Goal: Task Accomplishment & Management: Use online tool/utility

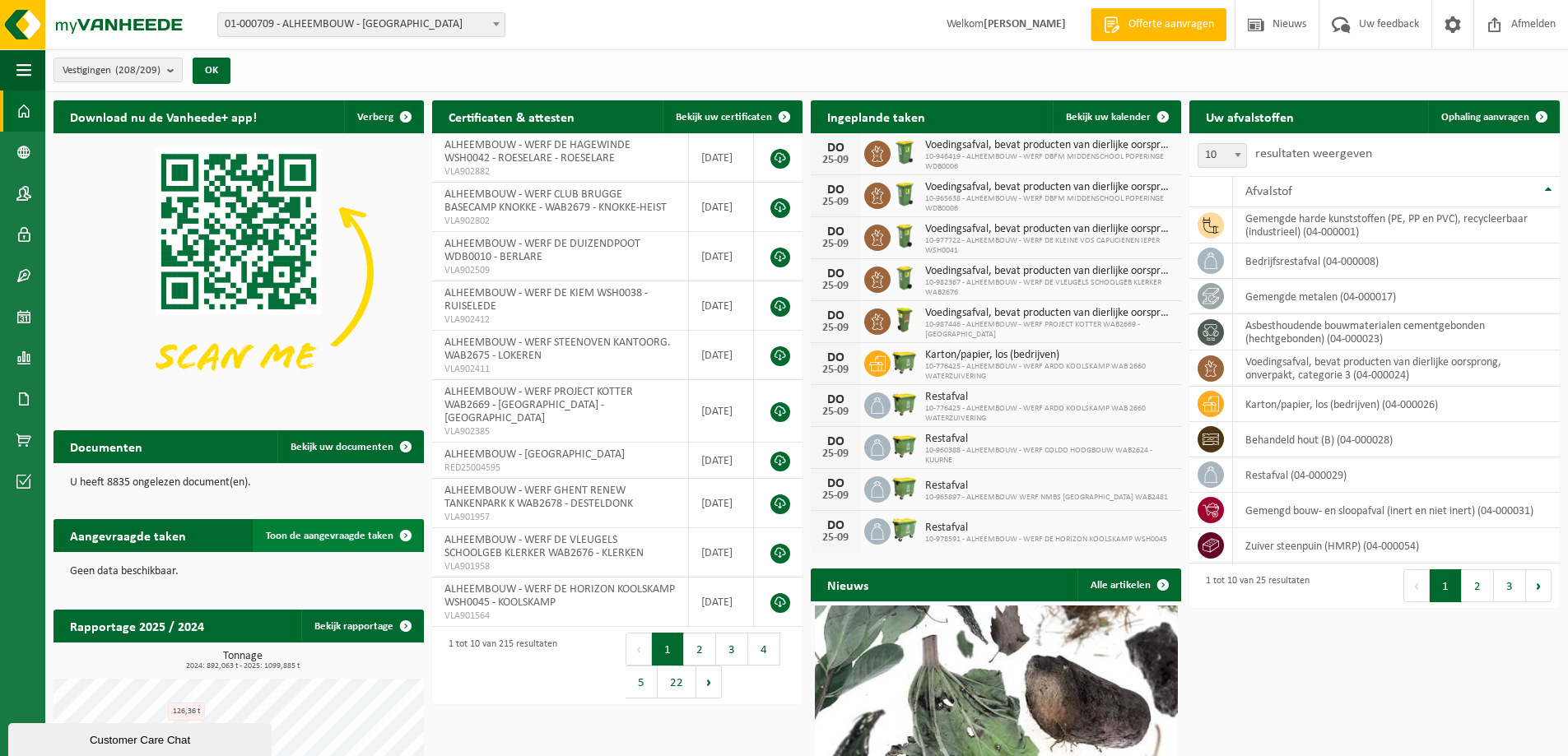
click at [410, 529] on span at bounding box center [405, 535] width 33 height 33
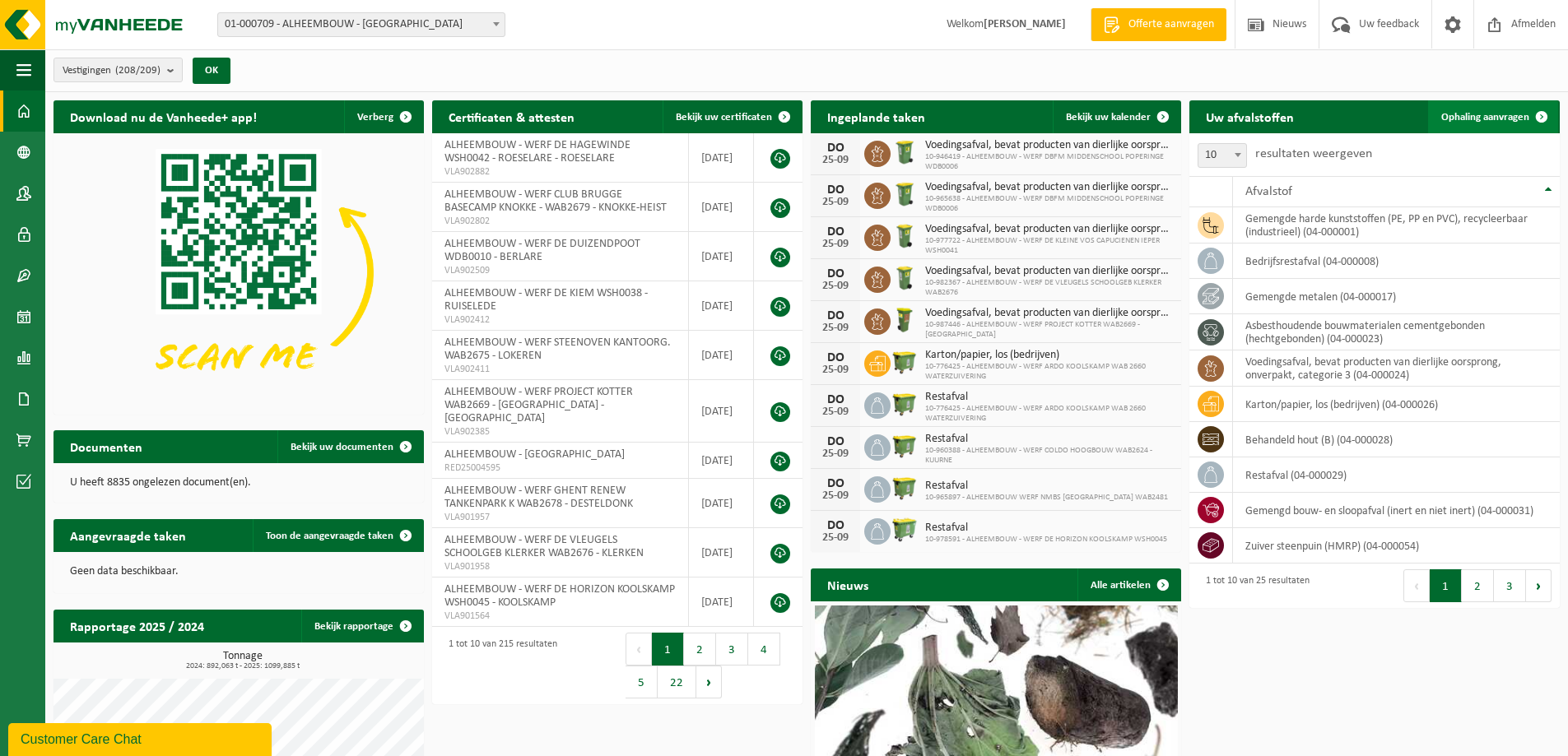
click at [1489, 115] on span "Ophaling aanvragen" at bounding box center [1485, 118] width 88 height 11
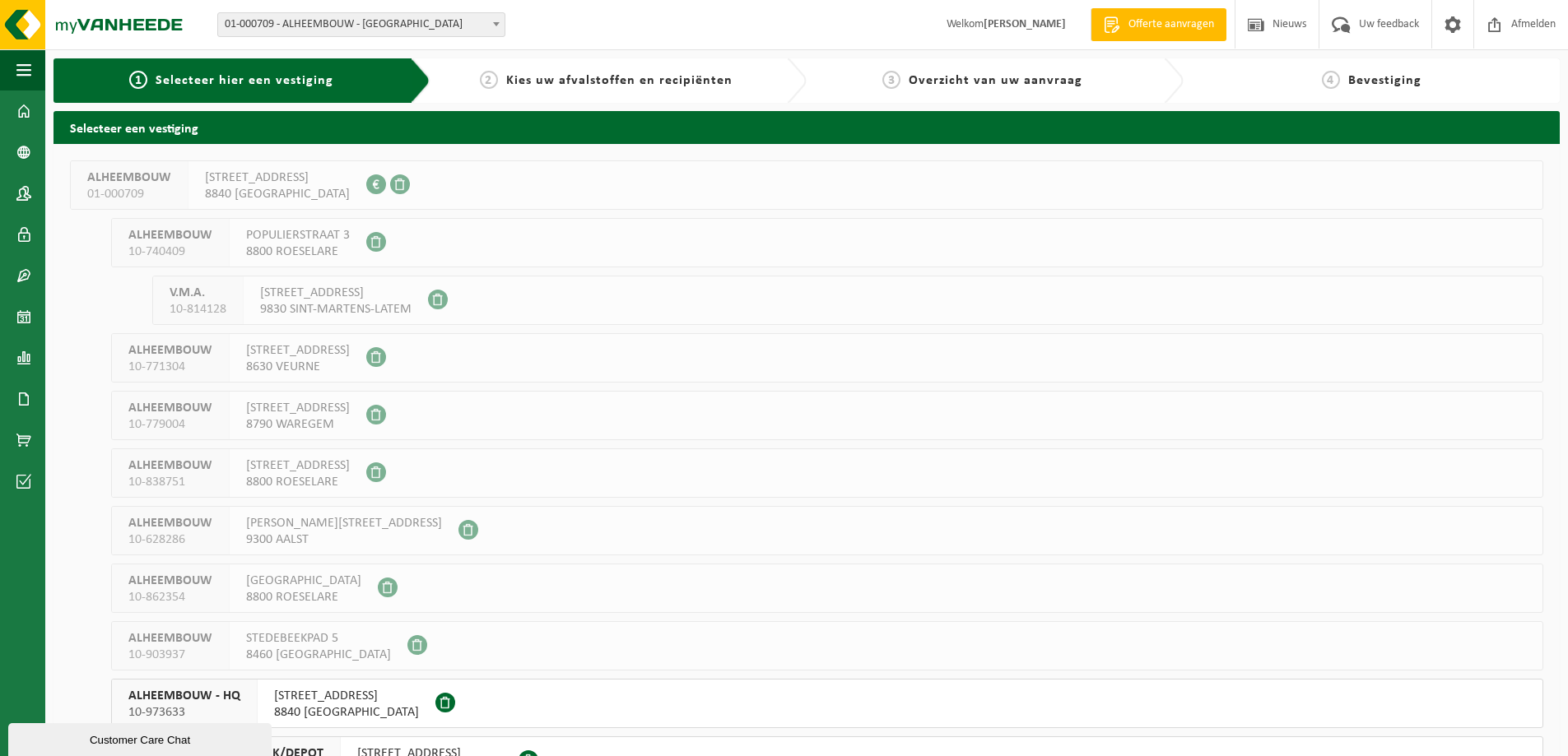
scroll to position [247, 0]
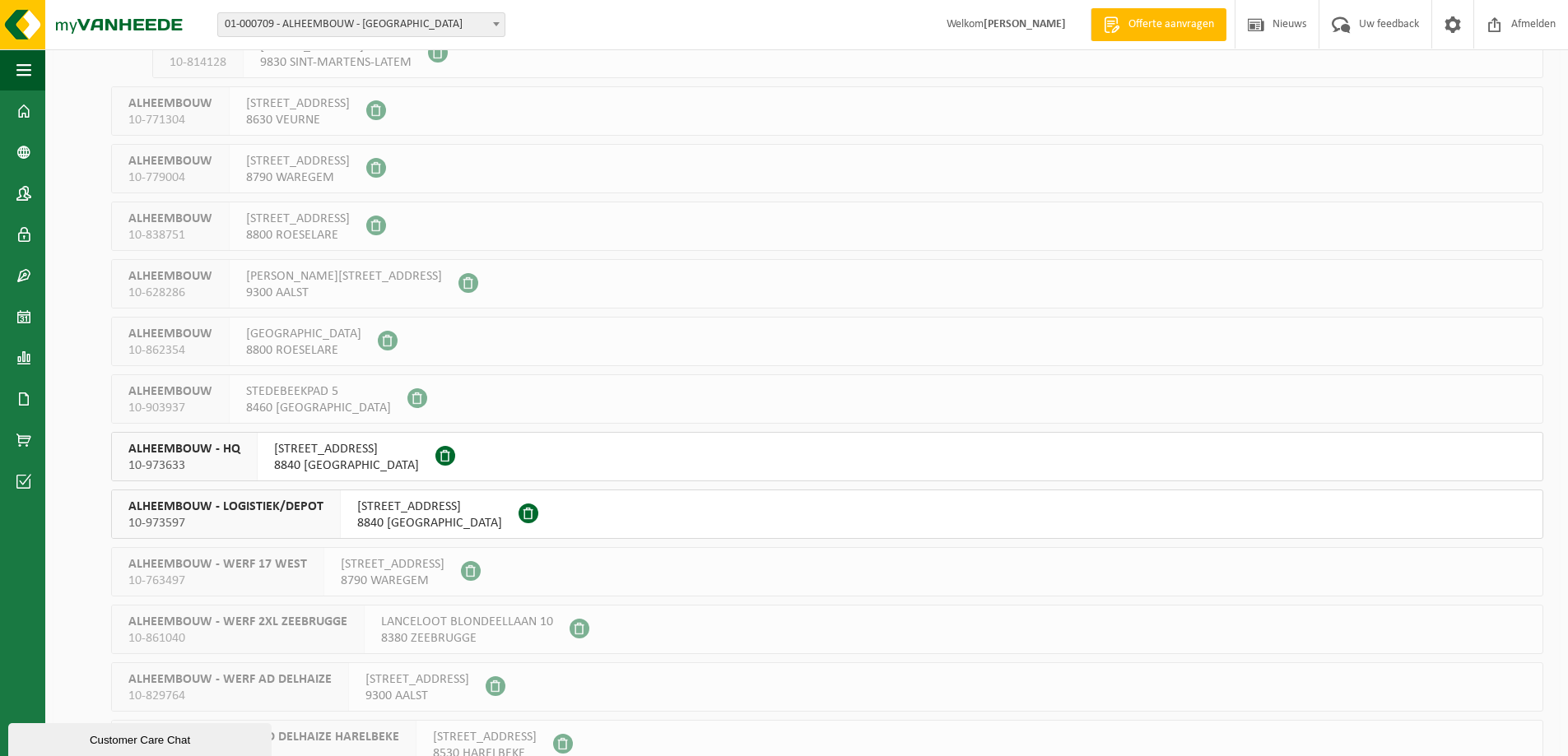
click at [485, 511] on span "ROESELARESTRAAT 205" at bounding box center [429, 506] width 145 height 16
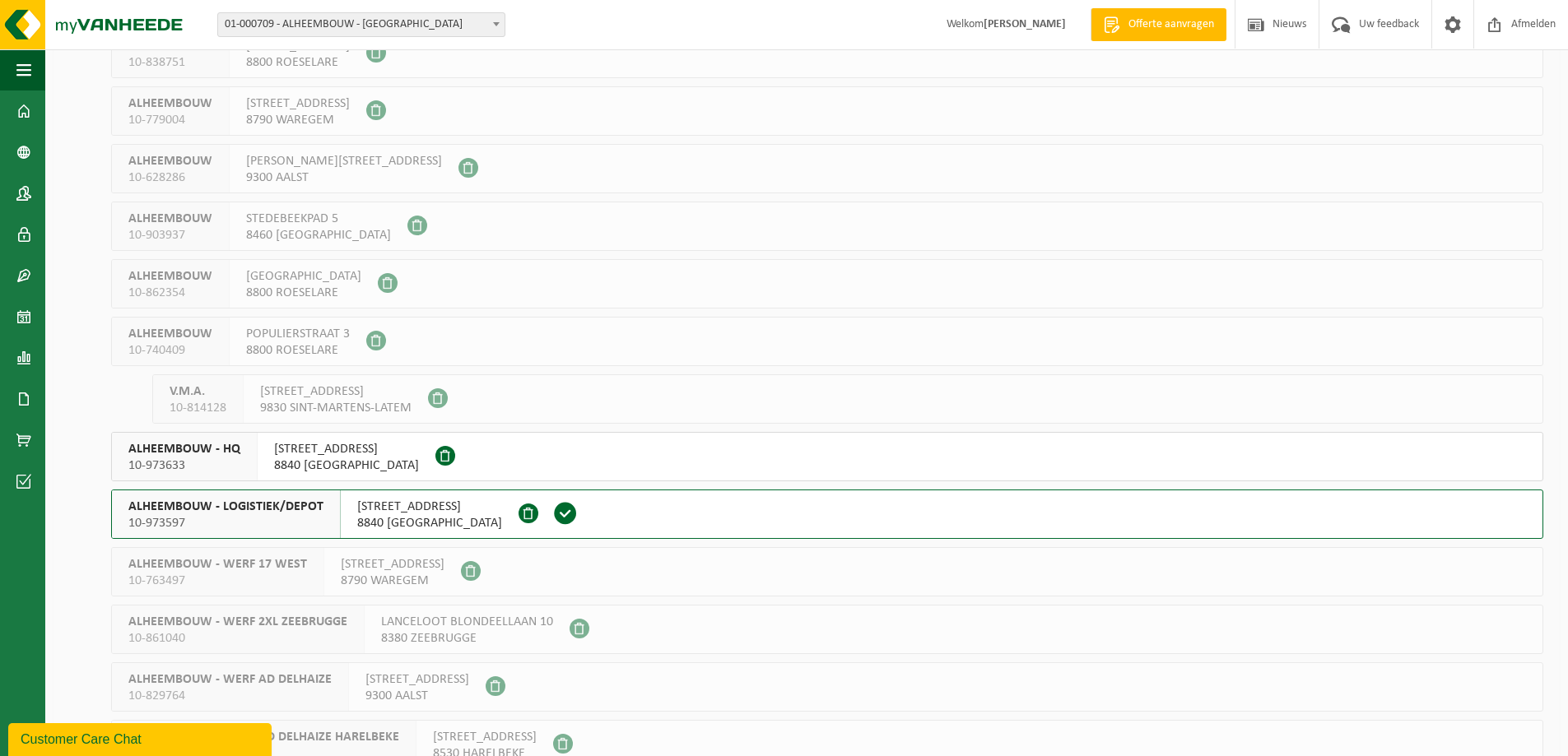
click at [366, 459] on span "8840 OOSTNIEUWKERKE" at bounding box center [346, 465] width 145 height 16
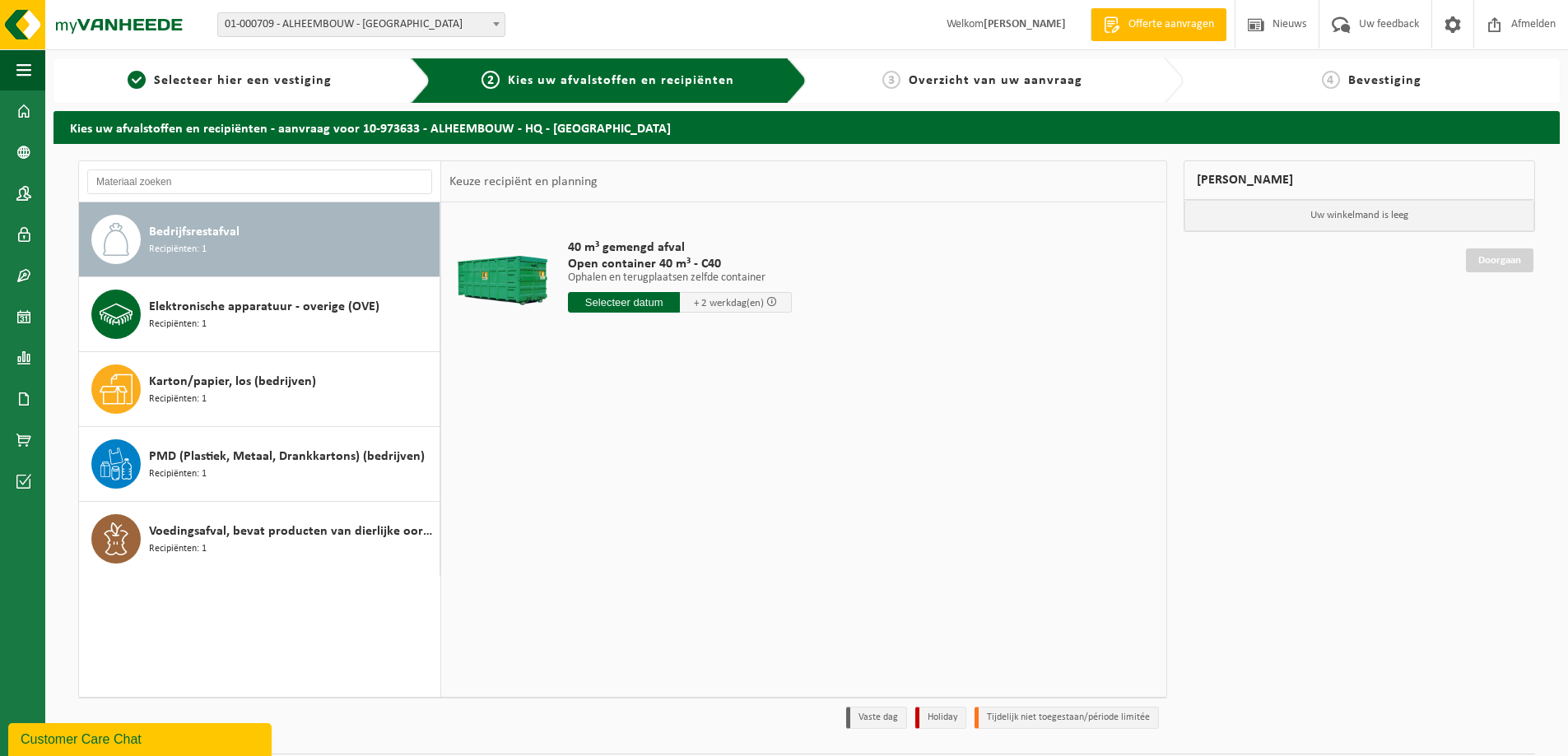
click at [273, 248] on div "Bedrijfsrestafval Recipiënten: 1" at bounding box center [292, 239] width 286 height 49
click at [634, 301] on input "text" at bounding box center [623, 302] width 112 height 21
click at [593, 502] on div "29" at bounding box center [583, 500] width 29 height 26
type input "Van 2025-09-29"
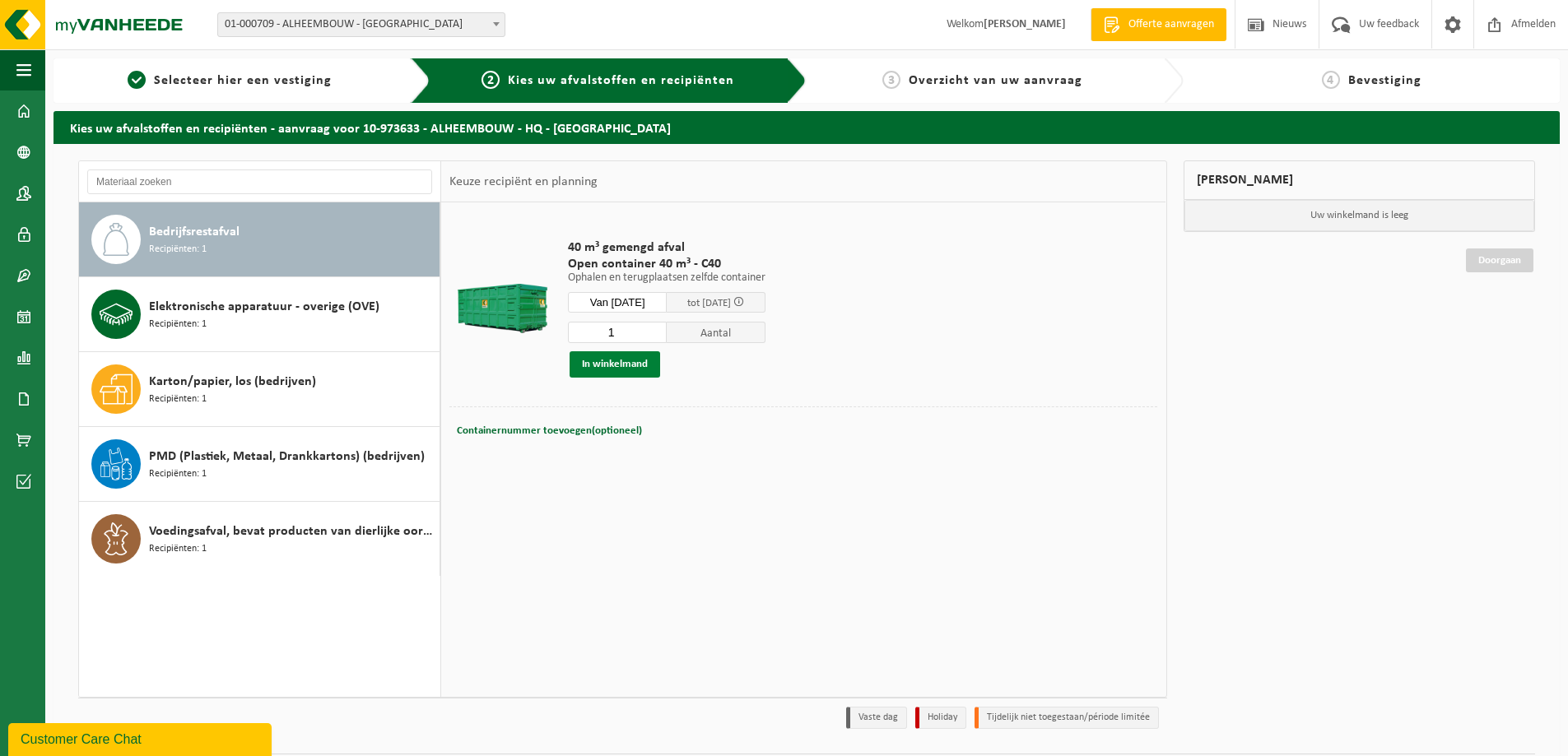
click at [636, 365] on button "In winkelmand" at bounding box center [614, 364] width 91 height 26
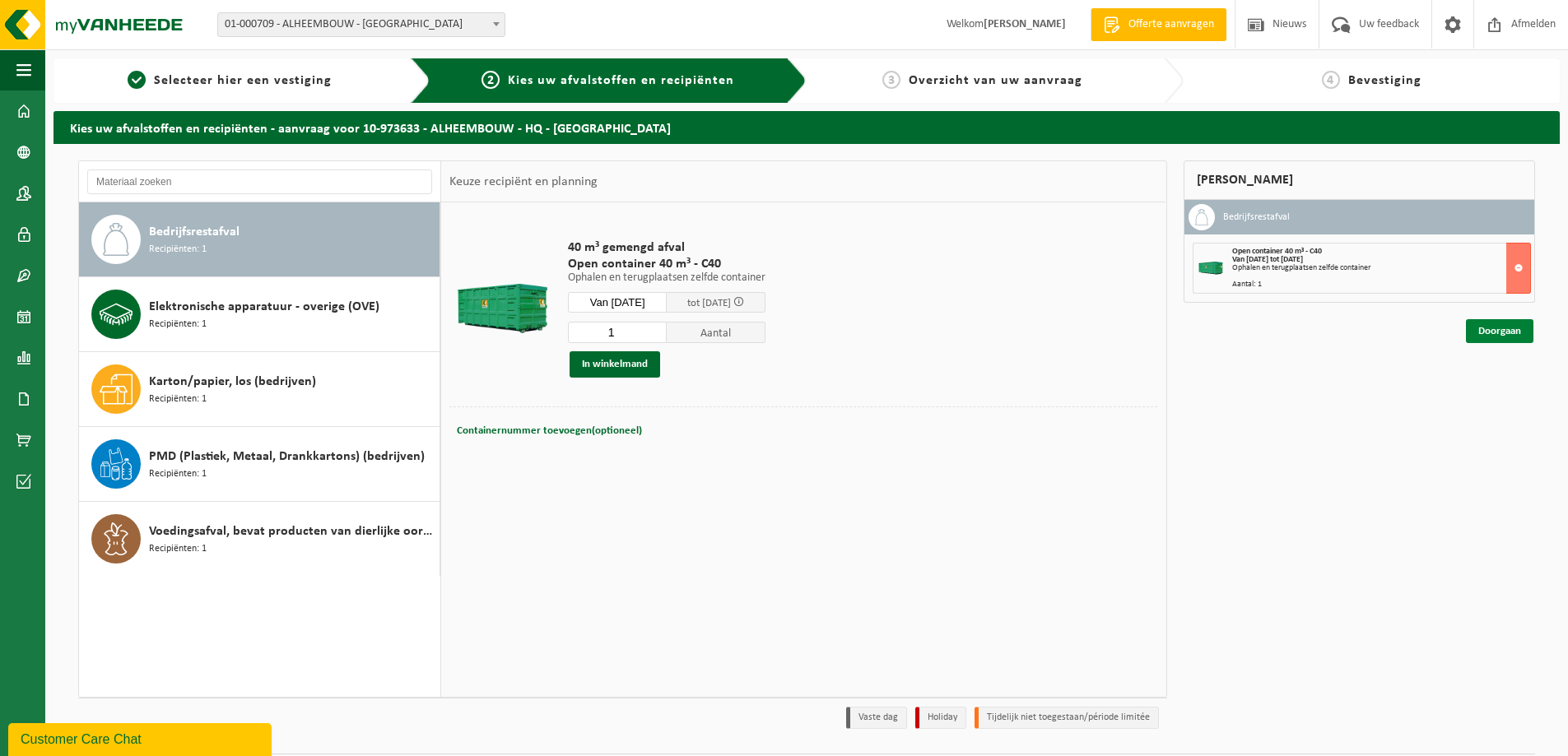
click at [1496, 333] on link "Doorgaan" at bounding box center [1499, 331] width 67 height 24
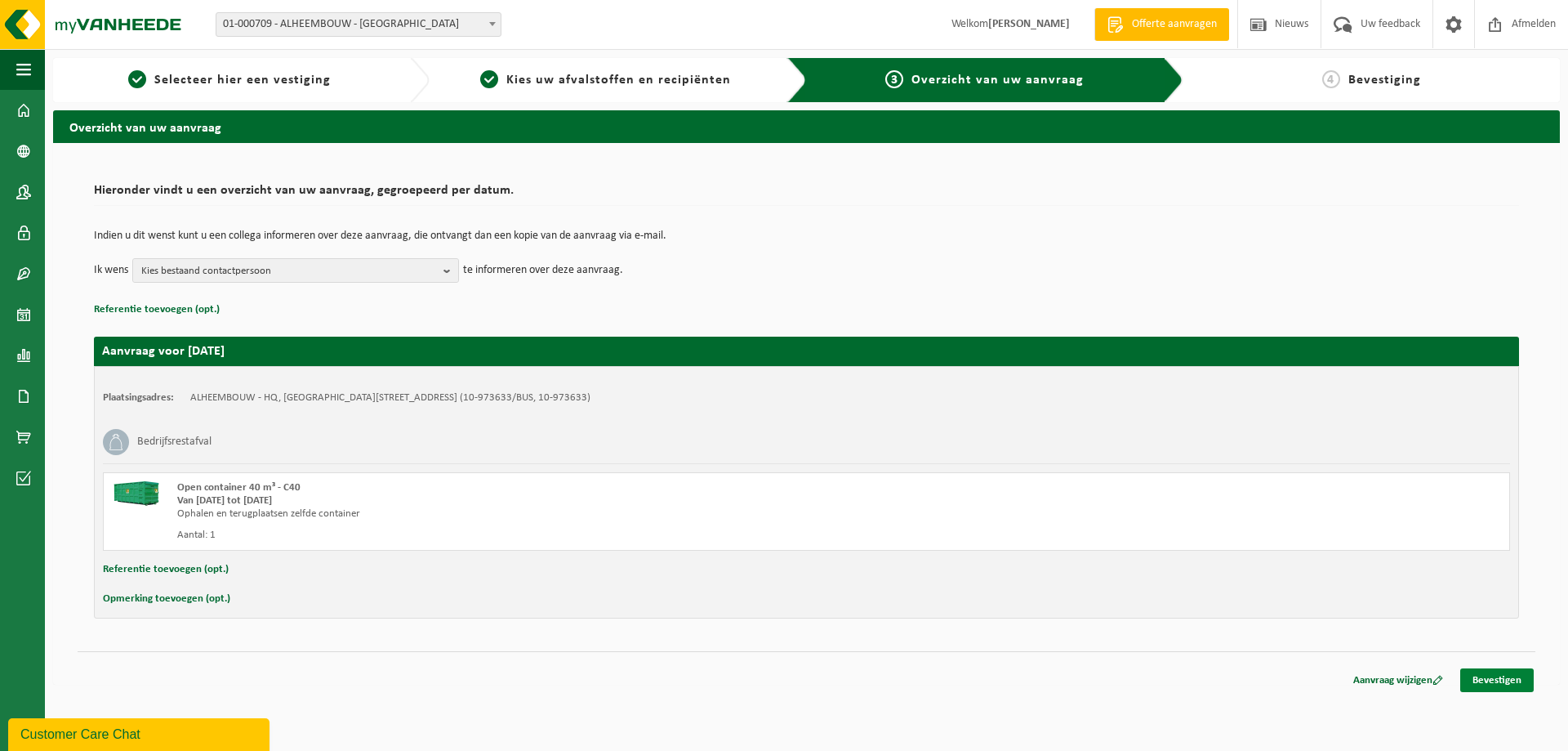
click at [1529, 678] on link "Bevestigen" at bounding box center [1497, 681] width 73 height 24
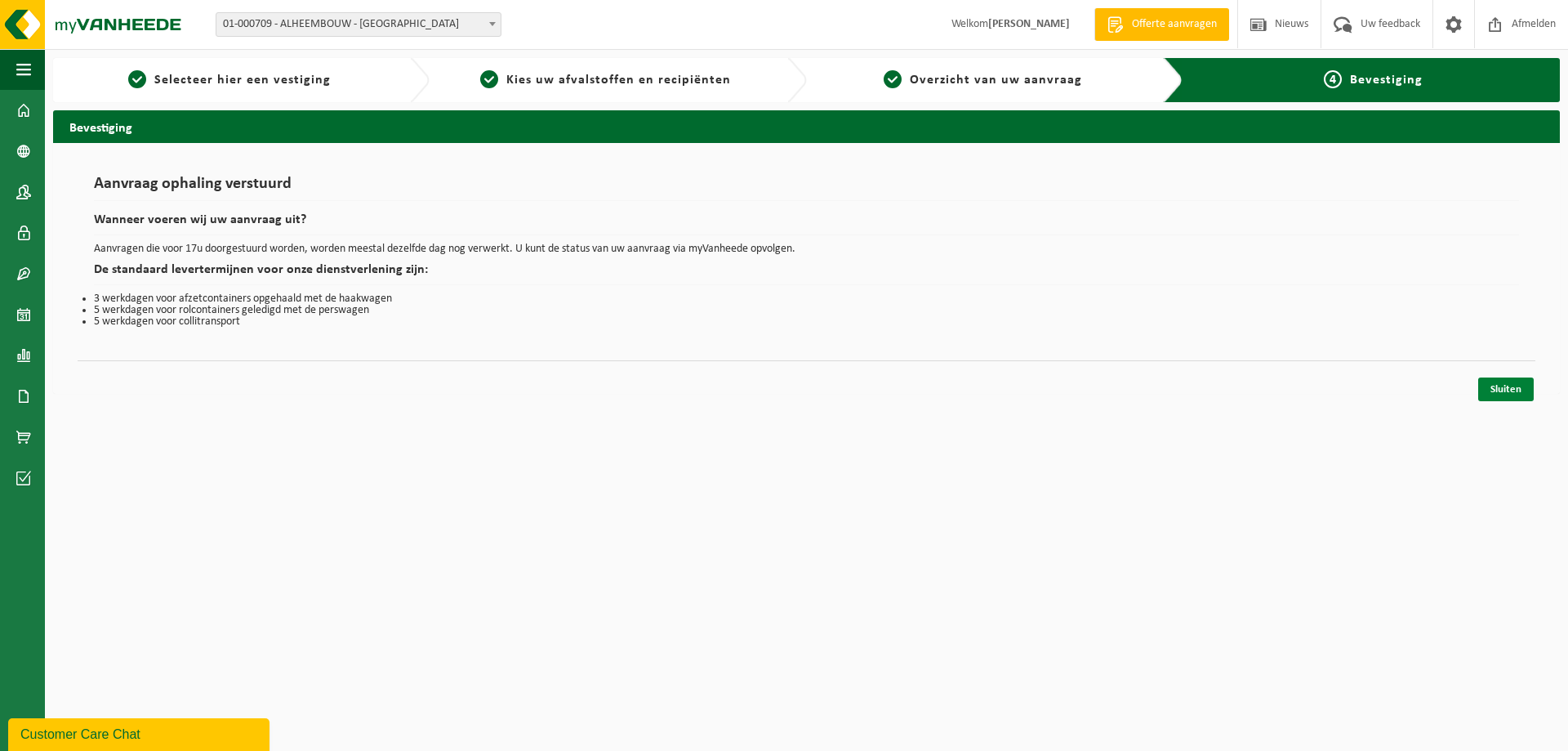
click at [1504, 395] on link "Sluiten" at bounding box center [1506, 389] width 55 height 24
